Goal: Information Seeking & Learning: Learn about a topic

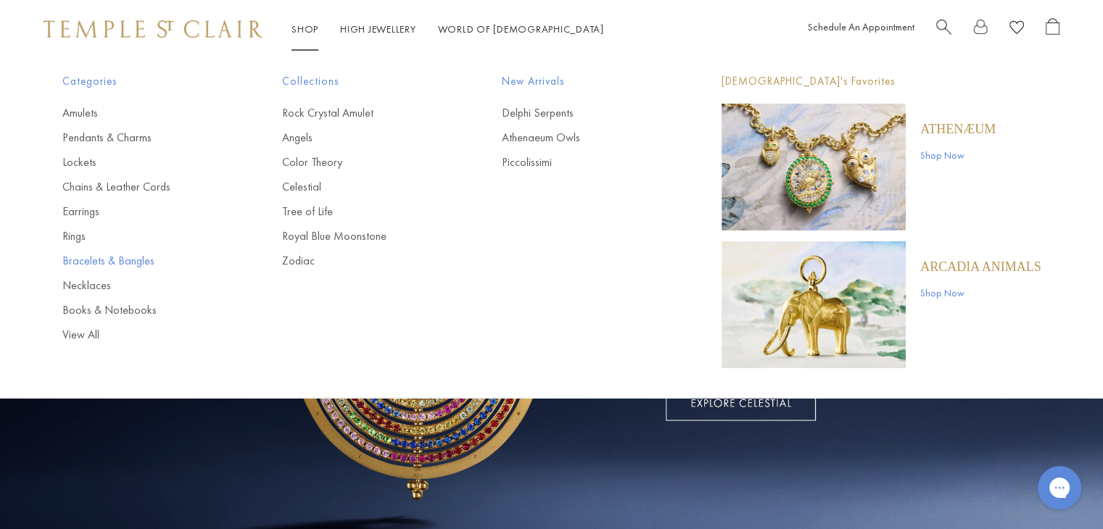
click at [113, 264] on link "Bracelets & Bangles" at bounding box center [143, 261] width 162 height 16
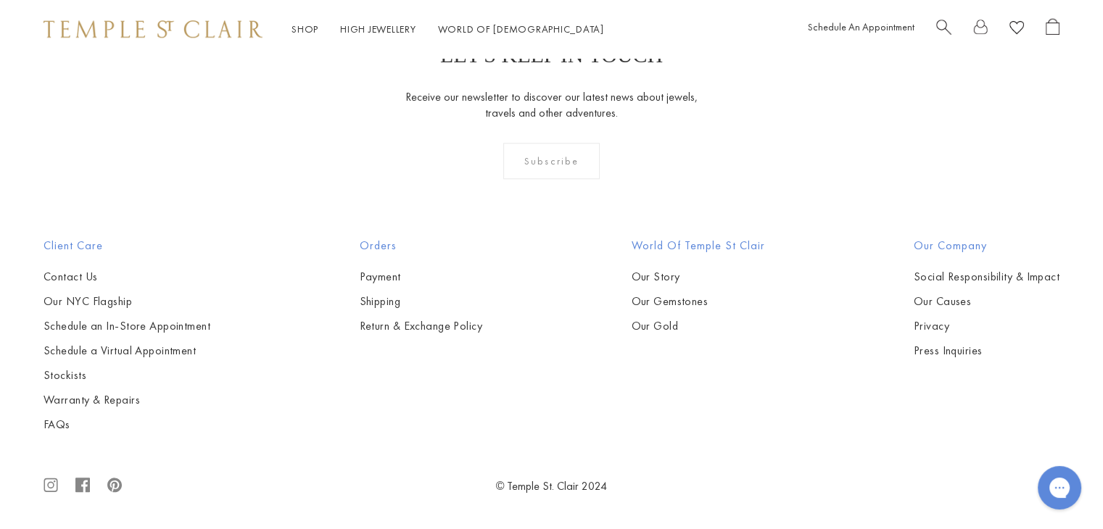
scroll to position [2755, 0]
click at [0, 0] on img at bounding box center [0, 0] width 0 height 0
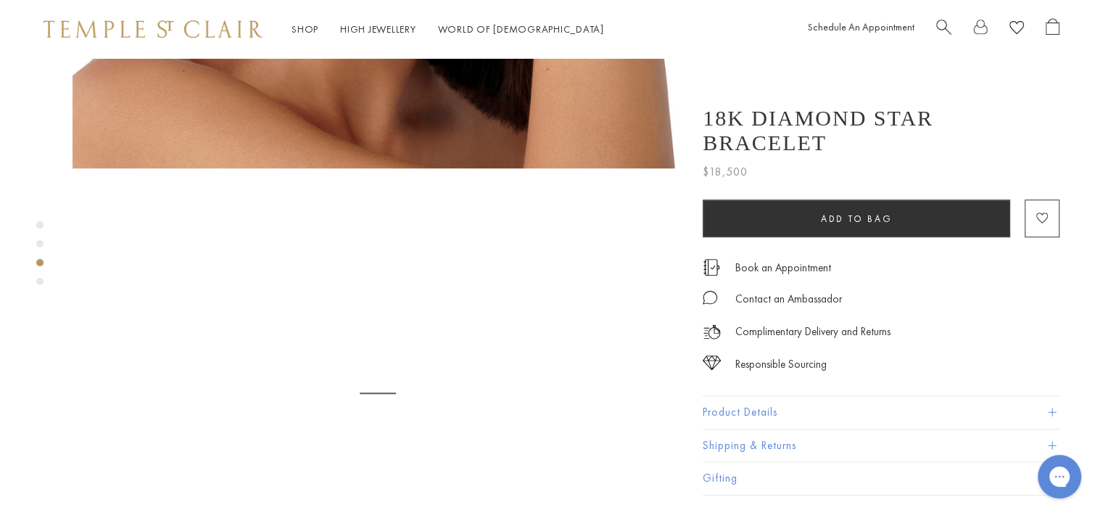
scroll to position [1232, 0]
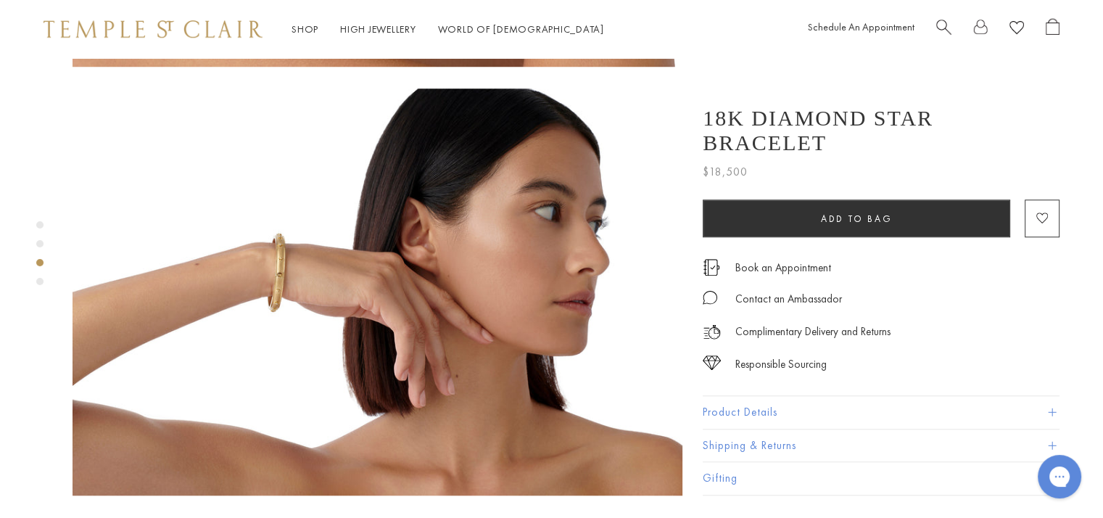
click at [278, 216] on img at bounding box center [377, 291] width 610 height 407
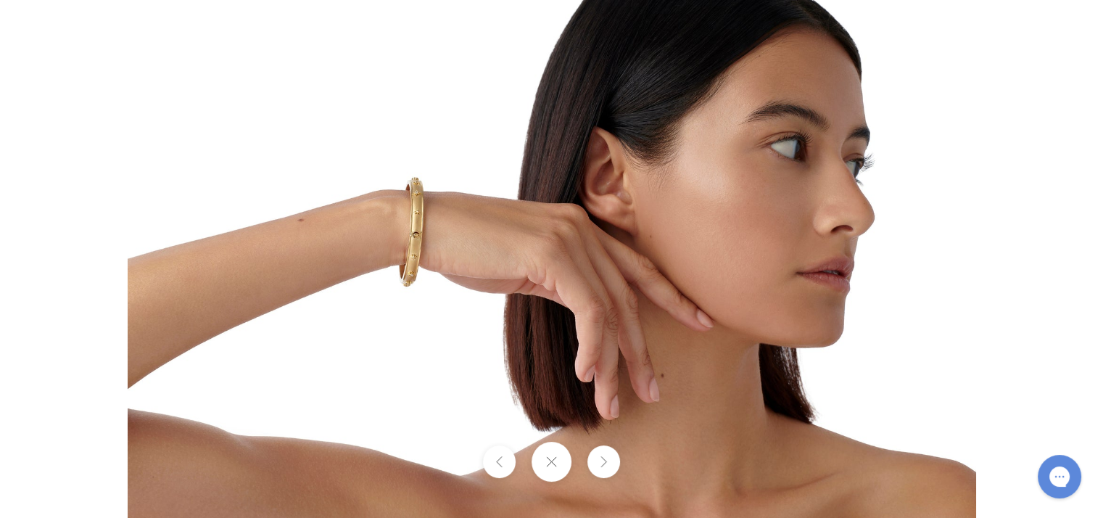
click at [399, 241] on img at bounding box center [552, 258] width 848 height 565
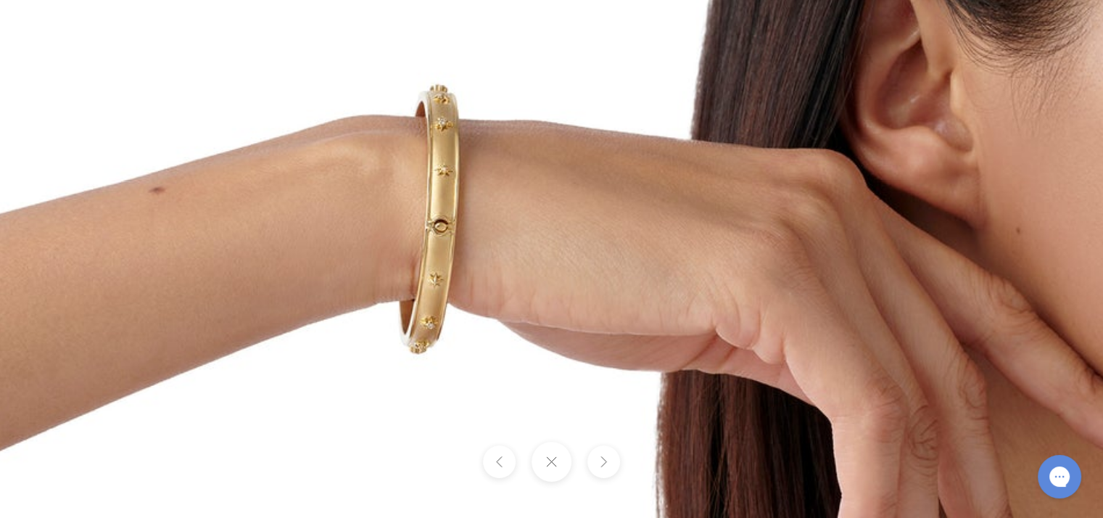
click at [400, 241] on img at bounding box center [775, 286] width 2088 height 1392
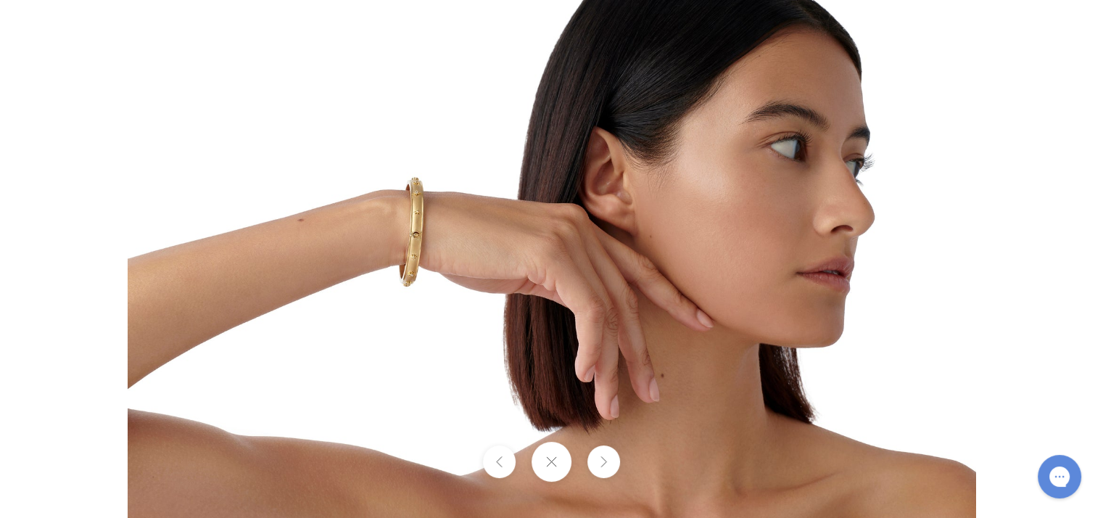
click at [415, 233] on img at bounding box center [552, 258] width 848 height 565
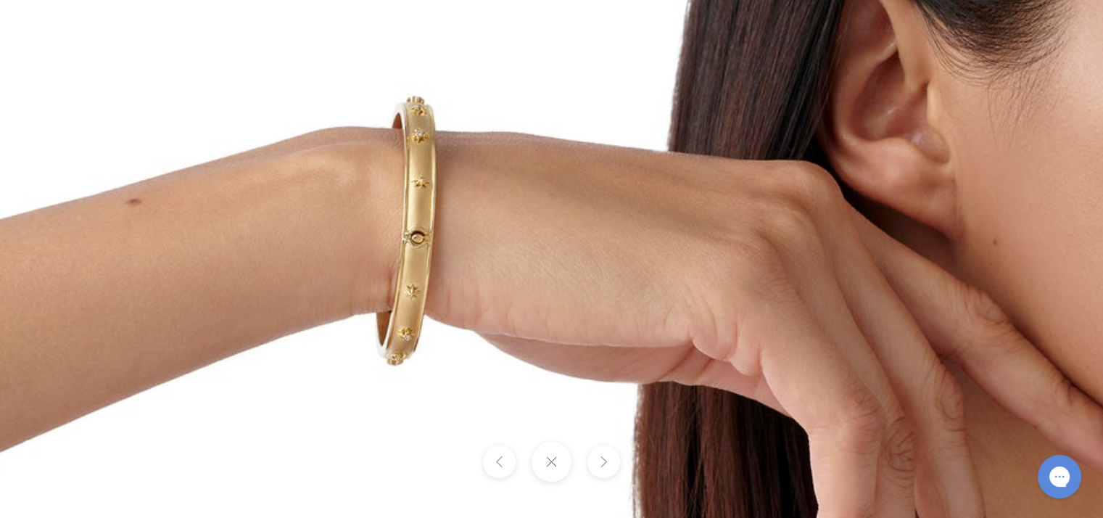
click at [322, 211] on img at bounding box center [752, 297] width 2088 height 1392
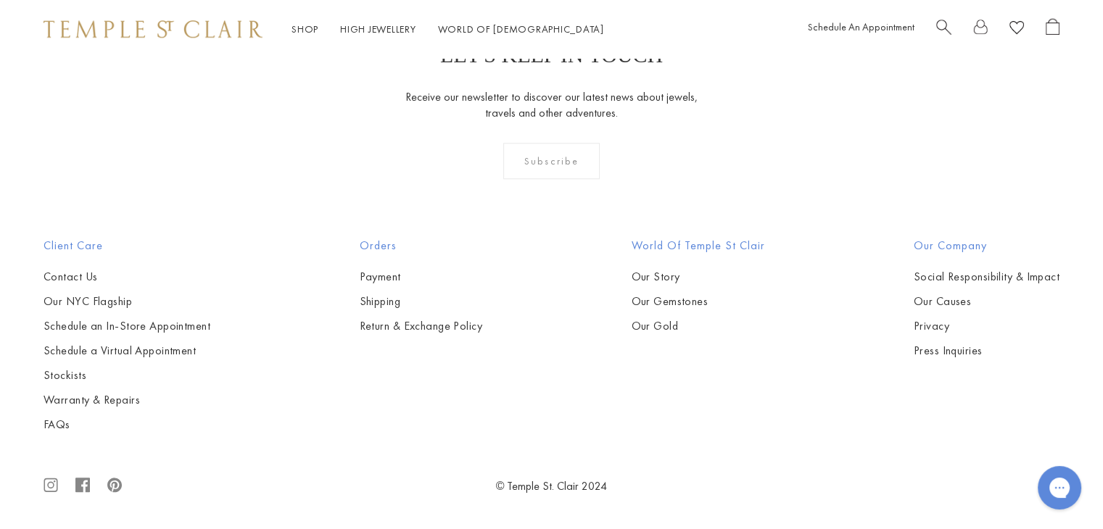
scroll to position [2989, 0]
click at [0, 0] on img at bounding box center [0, 0] width 0 height 0
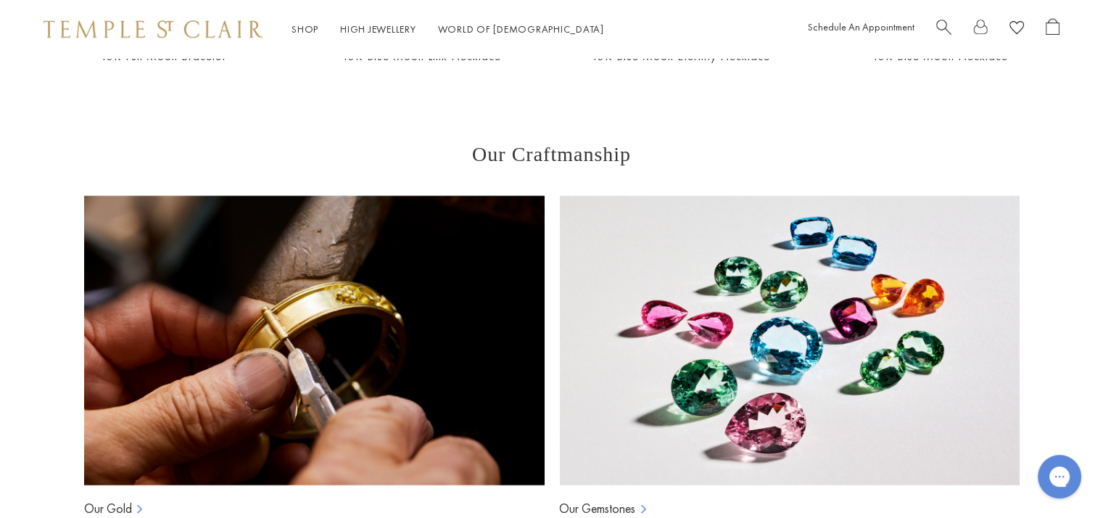
scroll to position [1305, 0]
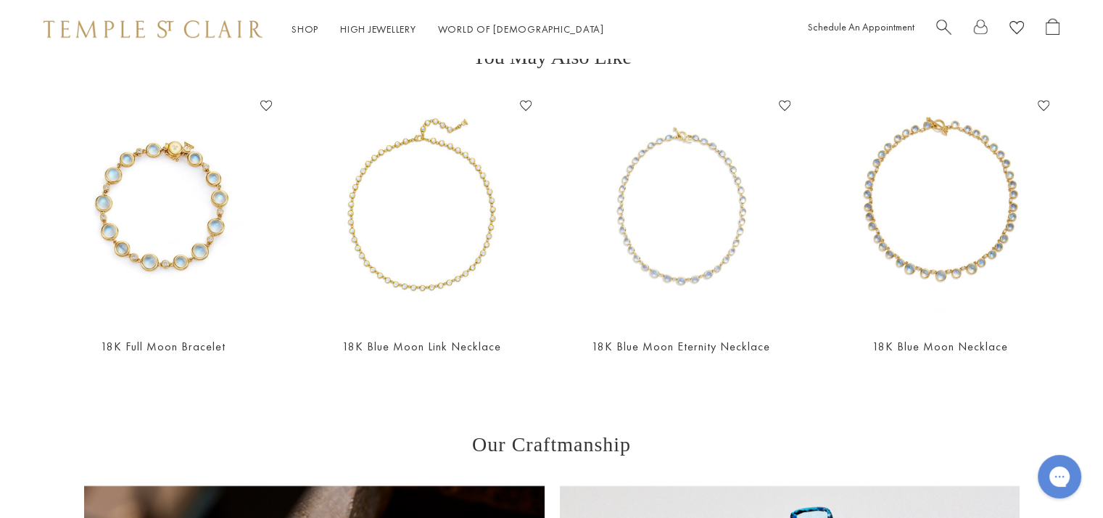
click at [202, 31] on img at bounding box center [152, 28] width 219 height 17
